Goal: Task Accomplishment & Management: Use online tool/utility

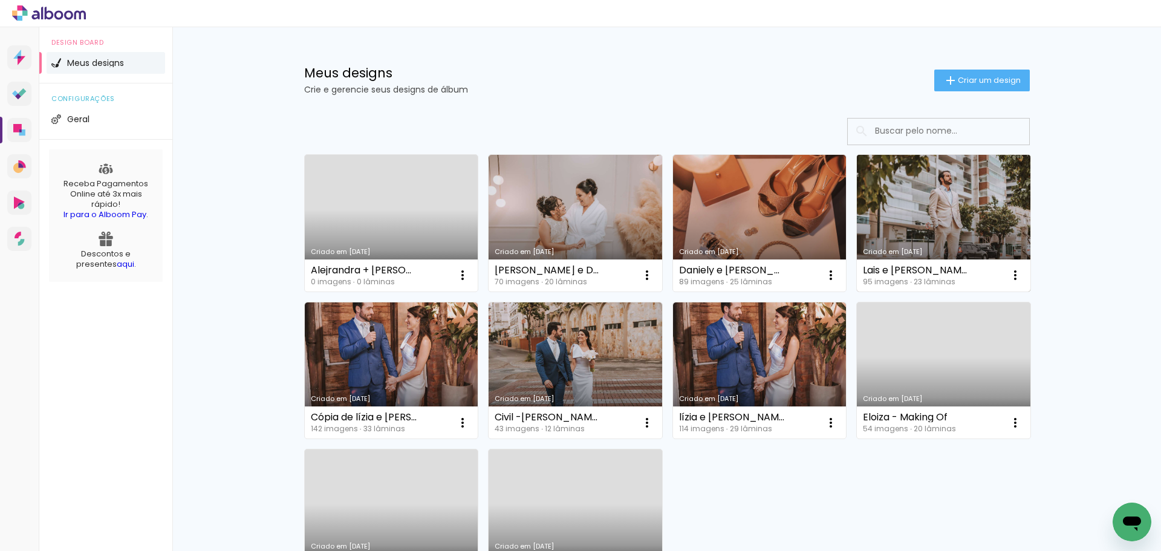
click at [869, 222] on link "Criado em [DATE]" at bounding box center [943, 223] width 173 height 137
